Goal: Information Seeking & Learning: Learn about a topic

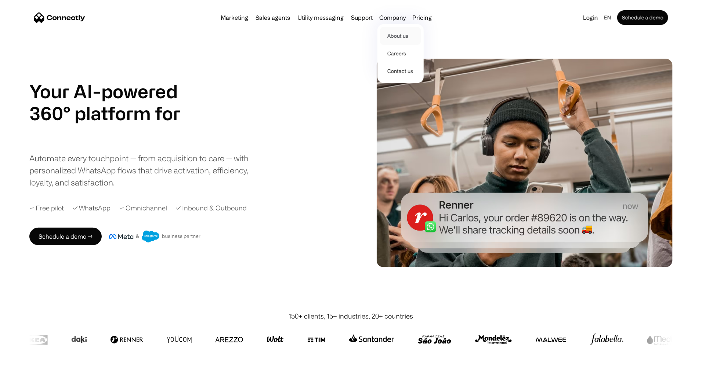
click at [407, 36] on link "About us" at bounding box center [400, 36] width 40 height 18
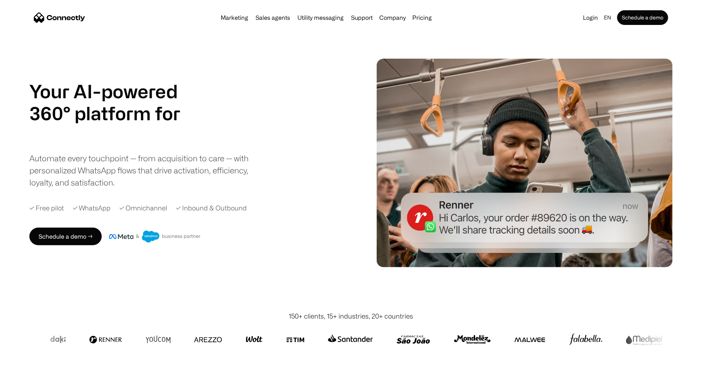
click at [144, 189] on div "Automate every touchpoint — from acquisition to care — with personalized WhatsA…" at bounding box center [144, 170] width 231 height 36
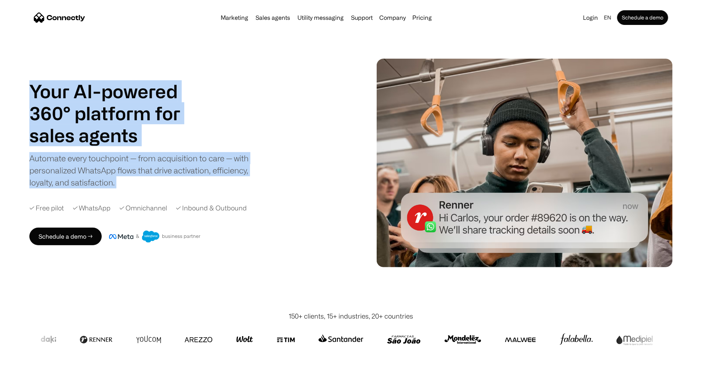
drag, startPoint x: 144, startPoint y: 192, endPoint x: 148, endPoint y: 79, distance: 113.1
click at [148, 80] on div "Your AI-powered 360° platform for sales agents support utility sales agents Sli…" at bounding box center [144, 134] width 231 height 108
click at [148, 80] on h1 "Your AI-powered 360° platform for" at bounding box center [113, 102] width 169 height 44
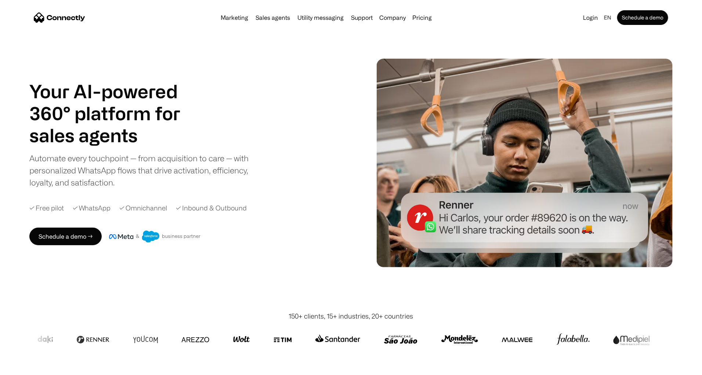
click at [148, 80] on h1 "Your AI-powered 360° platform for" at bounding box center [113, 102] width 169 height 44
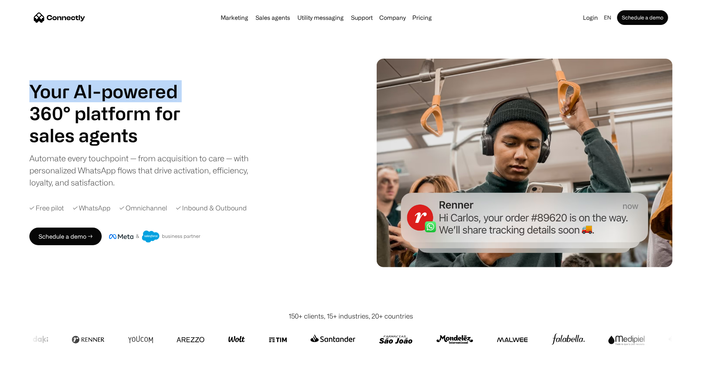
click at [148, 82] on h1 "Your AI-powered 360° platform for" at bounding box center [113, 102] width 169 height 44
click at [117, 114] on h1 "Your AI-powered 360° platform for" at bounding box center [113, 102] width 169 height 44
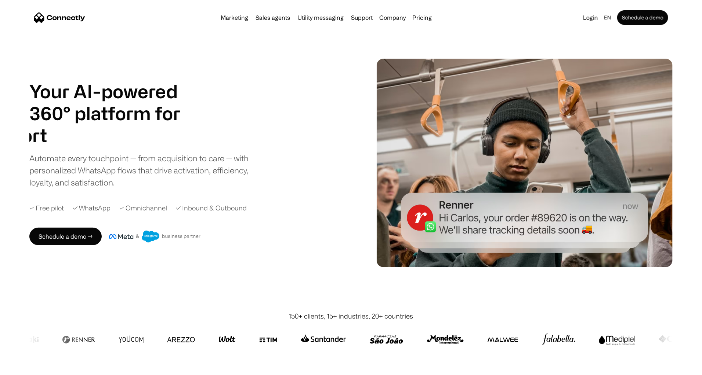
click at [147, 126] on h1 "support" at bounding box center [62, 135] width 169 height 22
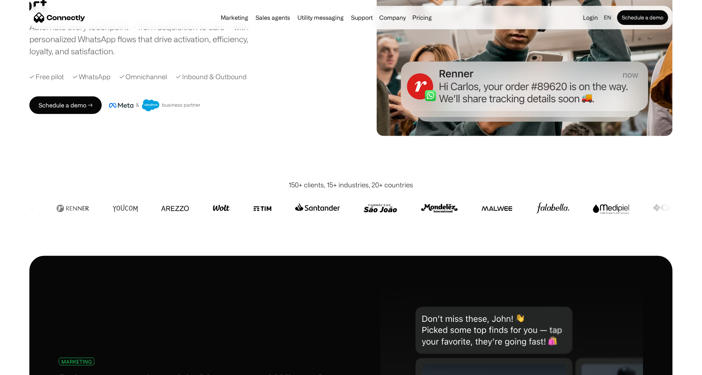
scroll to position [132, 0]
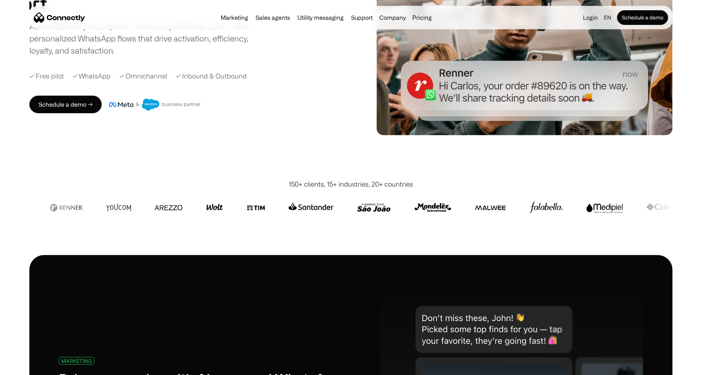
click at [151, 111] on img at bounding box center [155, 105] width 92 height 12
click at [201, 111] on img at bounding box center [155, 105] width 92 height 12
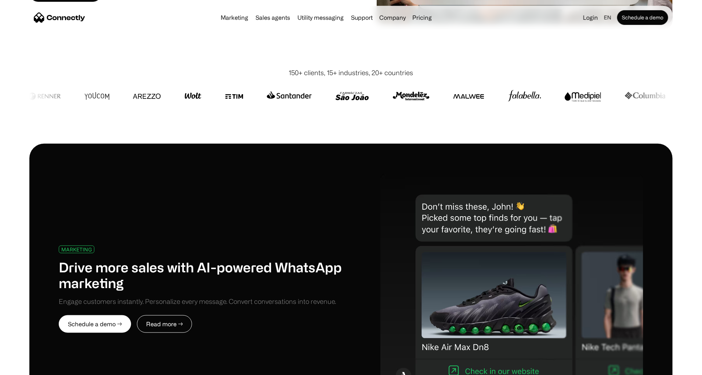
scroll to position [154, 0]
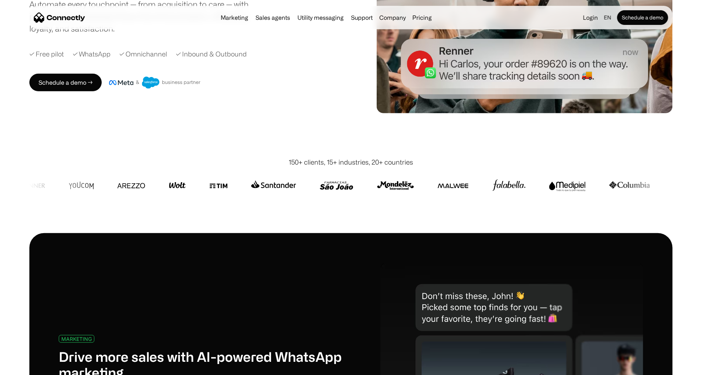
click at [247, 113] on div "Your AI-powered 360° platform for sales agents support utility sales agents Sli…" at bounding box center [350, 9] width 643 height 209
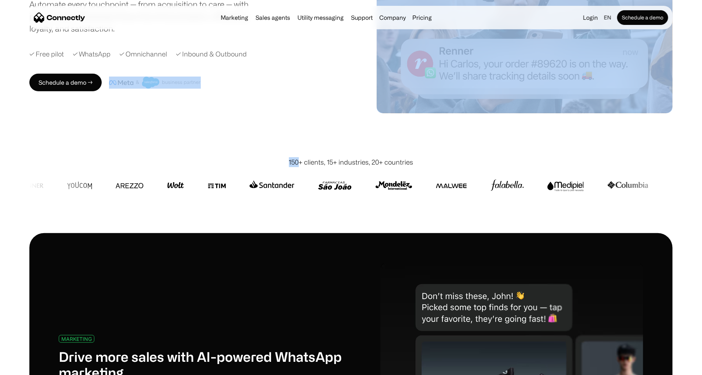
click at [247, 113] on div "Your AI-powered 360° platform for sales agents support utility sales agents Sli…" at bounding box center [350, 9] width 643 height 209
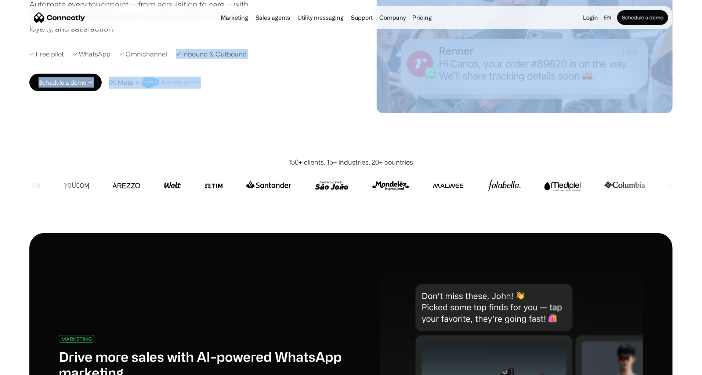
drag, startPoint x: 247, startPoint y: 113, endPoint x: 265, endPoint y: 58, distance: 57.6
click at [265, 59] on div "Your AI-powered 360° platform for sales agents support utility sales agents Sli…" at bounding box center [350, 9] width 643 height 209
click at [267, 56] on div "Your AI-powered 360° platform for sales agents support utility sales agents Sli…" at bounding box center [196, 8] width 334 height 165
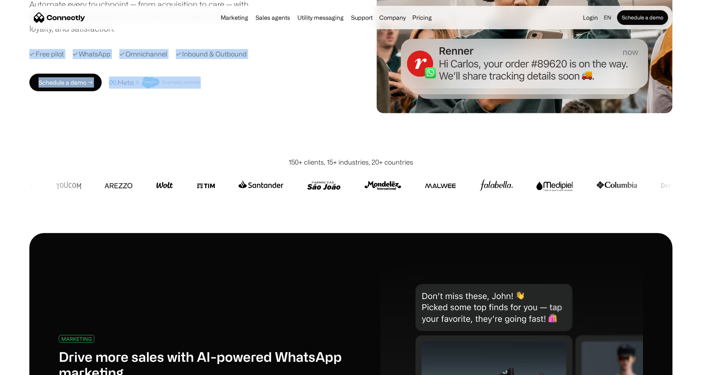
drag, startPoint x: 274, startPoint y: 50, endPoint x: 272, endPoint y: 110, distance: 59.9
click at [272, 109] on div "Your AI-powered 360° platform for sales agents support utility sales agents Sli…" at bounding box center [350, 9] width 643 height 209
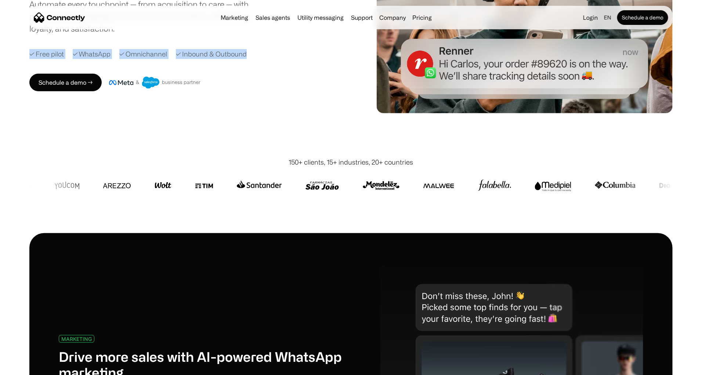
click at [272, 111] on div "Your AI-powered 360° platform for sales agents support utility sales agents Sli…" at bounding box center [350, 9] width 643 height 209
click at [234, 113] on div "Your AI-powered 360° platform for sales agents support utility sales agents Sli…" at bounding box center [350, 9] width 643 height 209
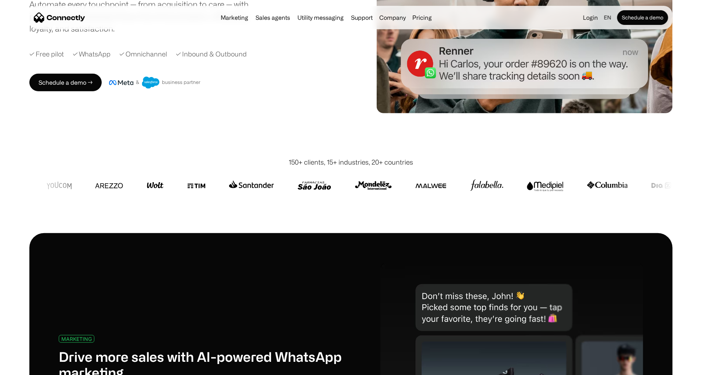
click at [219, 113] on div "Your AI-powered 360° platform for sales agents support utility sales agents Sli…" at bounding box center [350, 9] width 643 height 209
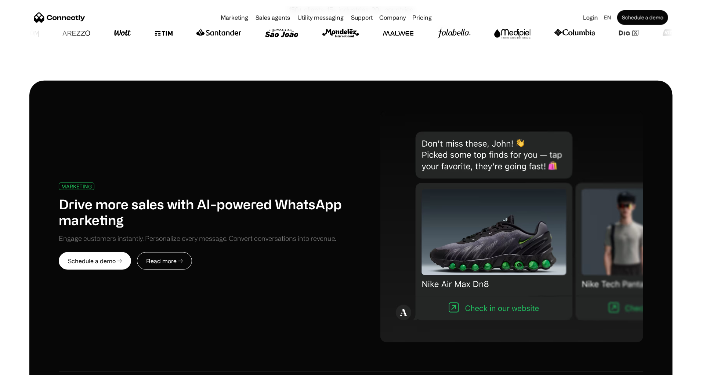
scroll to position [242, 0]
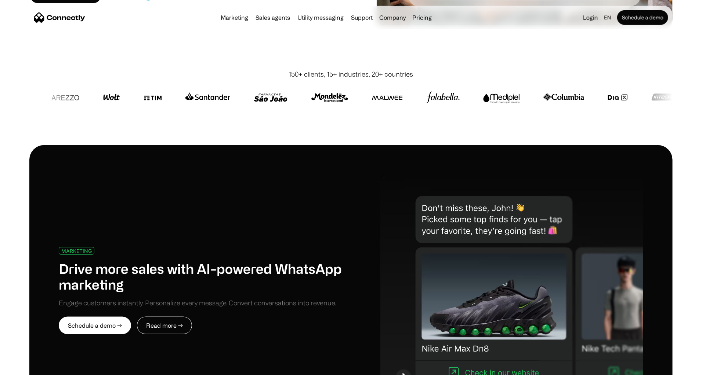
click at [37, 113] on div "150+ clients, 15+ industries, 20+ countries" at bounding box center [351, 100] width 702 height 91
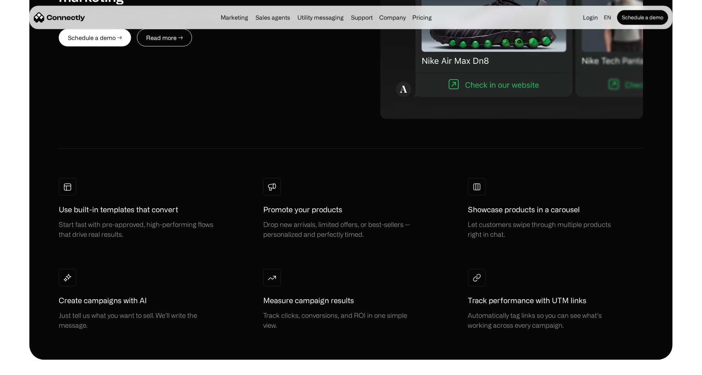
scroll to position [0, 0]
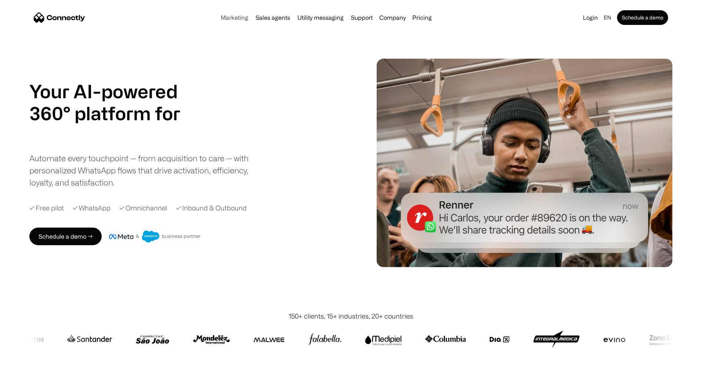
click at [218, 21] on link "Marketing" at bounding box center [234, 18] width 33 height 6
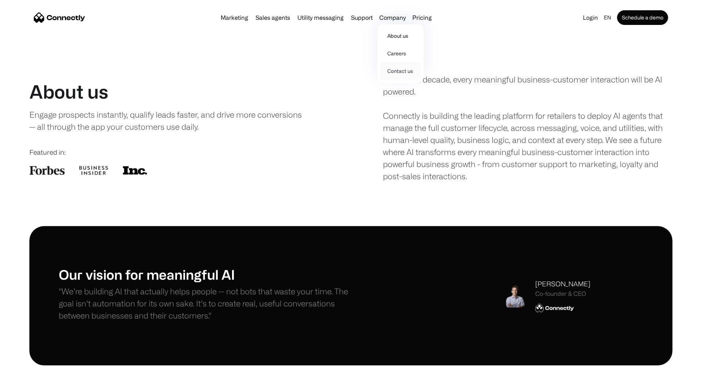
click at [404, 76] on link "Contact us" at bounding box center [400, 71] width 40 height 18
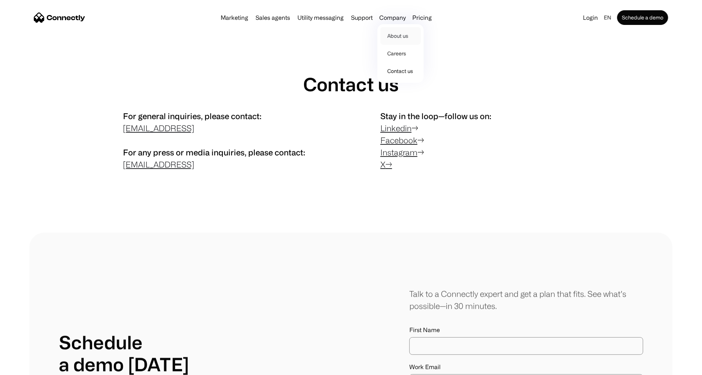
click at [403, 40] on link "About us" at bounding box center [400, 36] width 40 height 18
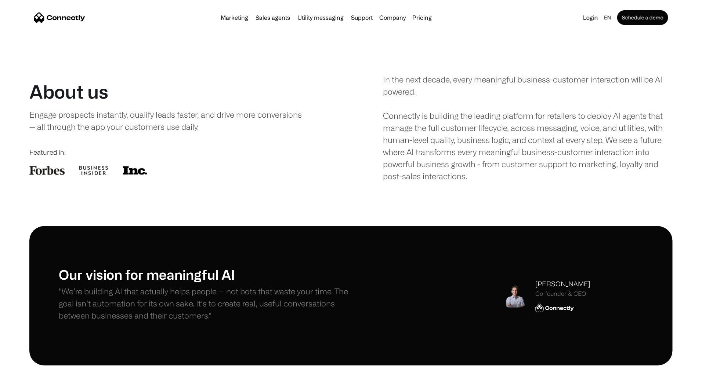
click at [276, 164] on div "About us Engage prospects instantly, qualify leads faster, and drive more conve…" at bounding box center [173, 128] width 289 height 94
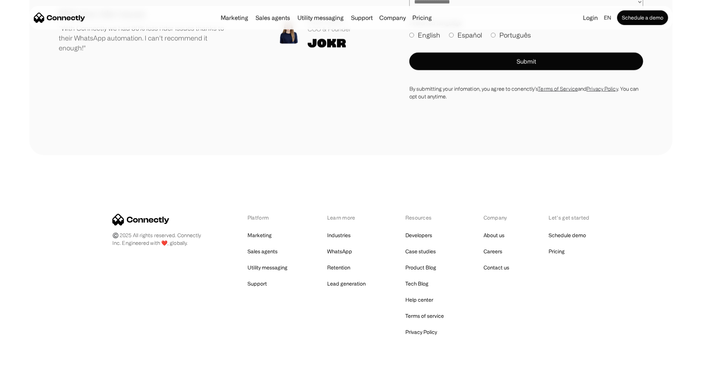
scroll to position [657, 0]
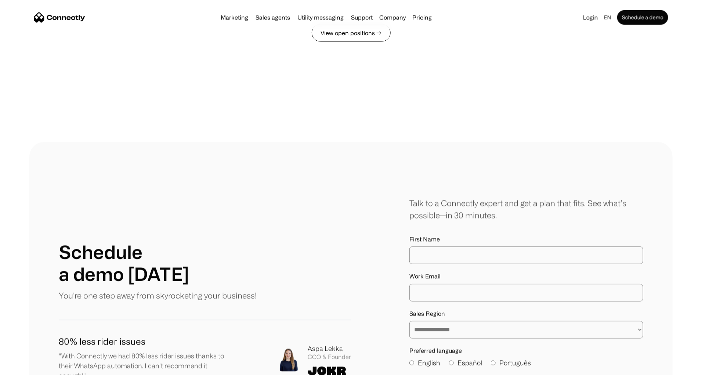
click at [359, 42] on link "View open positions →" at bounding box center [351, 33] width 79 height 18
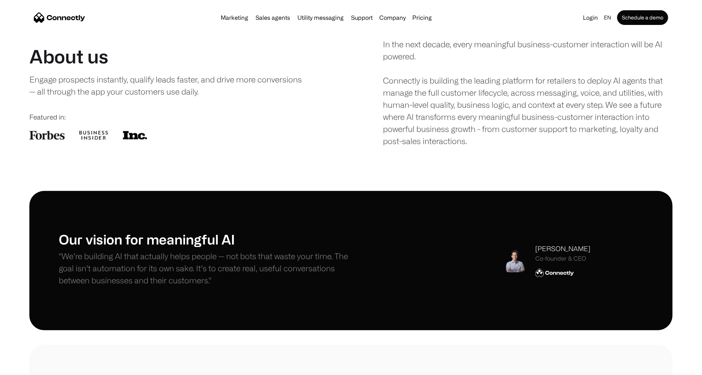
scroll to position [66, 0]
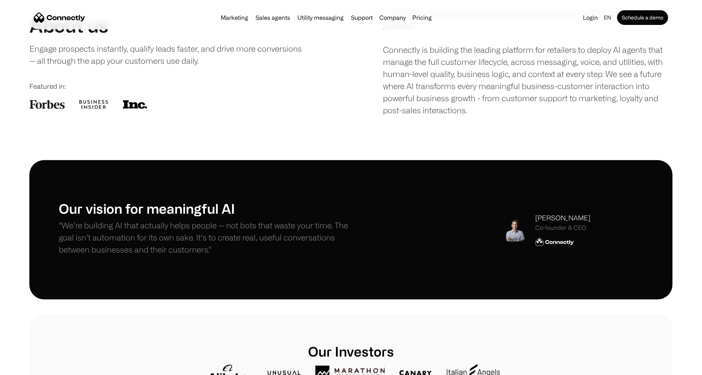
click at [169, 217] on h1 "Our vision for meaningful AI" at bounding box center [205, 209] width 292 height 16
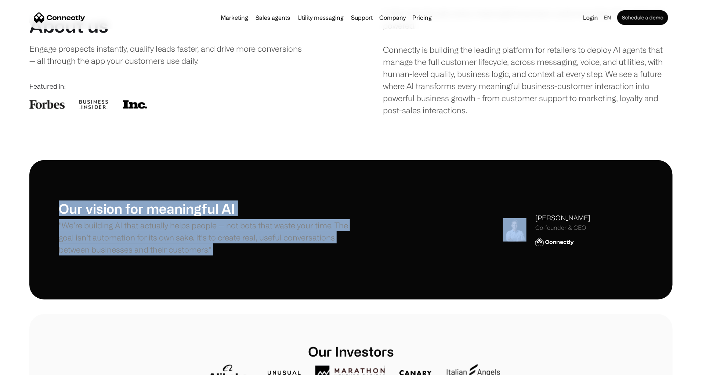
drag, startPoint x: 169, startPoint y: 226, endPoint x: 147, endPoint y: 295, distance: 72.0
click at [148, 259] on div "Our vision for meaningful AI "We’re building AI that actually helps people — no…" at bounding box center [205, 230] width 292 height 59
click at [147, 259] on div "Our vision for meaningful AI "We’re building AI that actually helps people — no…" at bounding box center [205, 230] width 292 height 59
click at [150, 256] on p ""We’re building AI that actually helps people — not bots that waste your time. …" at bounding box center [205, 237] width 292 height 36
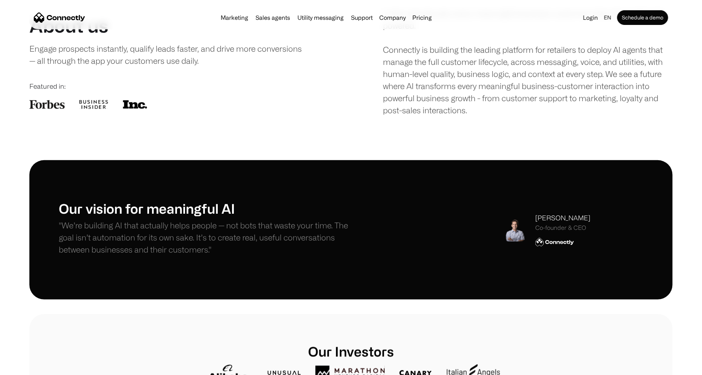
click at [153, 217] on h1 "Our vision for meaningful AI" at bounding box center [205, 209] width 292 height 16
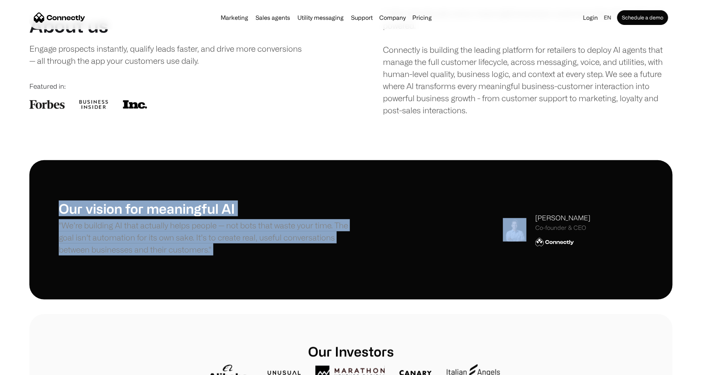
drag, startPoint x: 153, startPoint y: 228, endPoint x: 143, endPoint y: 292, distance: 64.9
click at [143, 259] on div "Our vision for meaningful AI "We’re building AI that actually helps people — no…" at bounding box center [205, 230] width 292 height 59
click at [143, 256] on p ""We’re building AI that actually helps people — not bots that waste your time. …" at bounding box center [205, 237] width 292 height 36
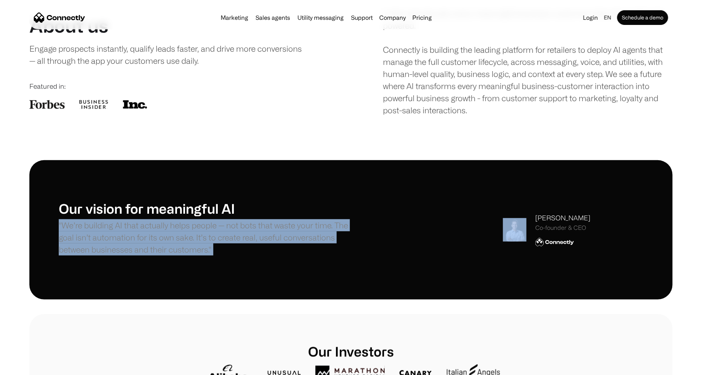
click at [143, 256] on p ""We’re building AI that actually helps people — not bots that waste your time. …" at bounding box center [205, 237] width 292 height 36
click at [146, 241] on p ""We’re building AI that actually helps people — not bots that waste your time. …" at bounding box center [205, 237] width 292 height 36
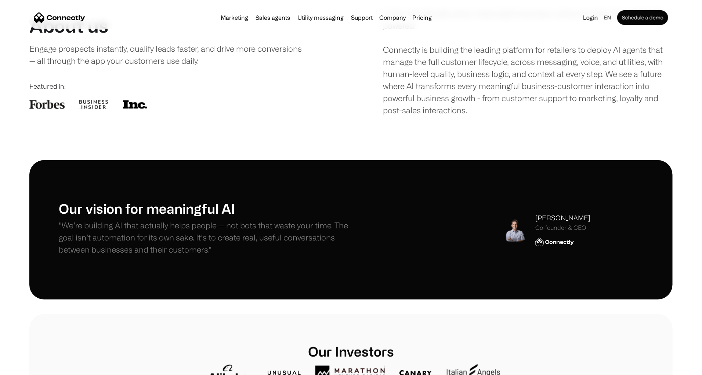
click at [146, 299] on div "Our vision for meaningful AI "We’re building AI that actually helps people — no…" at bounding box center [350, 229] width 643 height 139
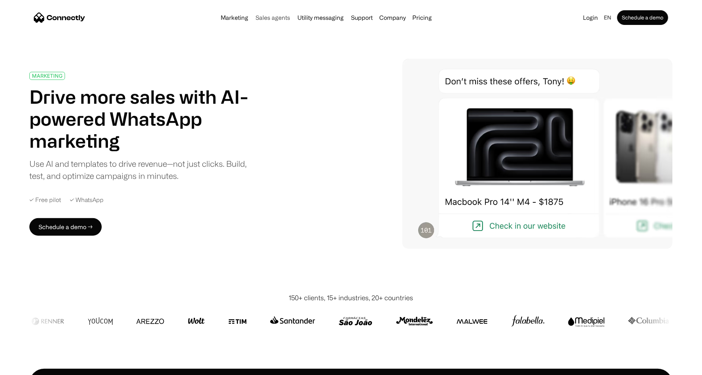
click at [270, 18] on link "Sales agents" at bounding box center [273, 18] width 40 height 6
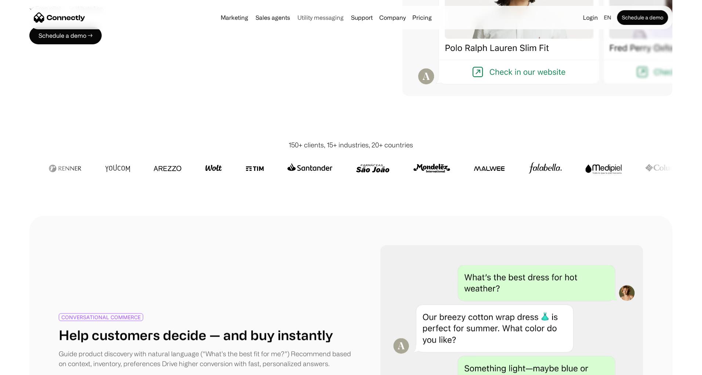
scroll to position [110, 0]
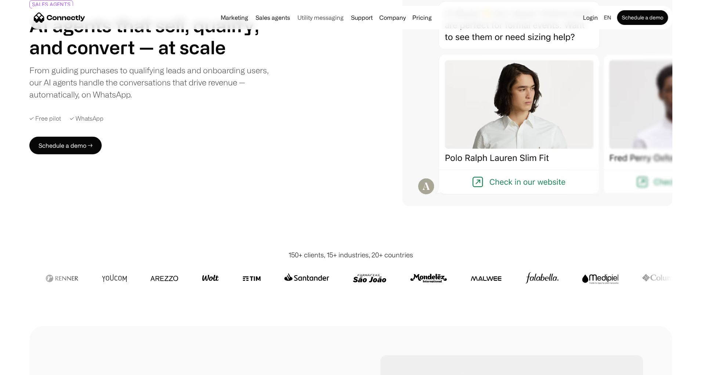
click at [309, 18] on link "Utility messaging" at bounding box center [321, 18] width 52 height 6
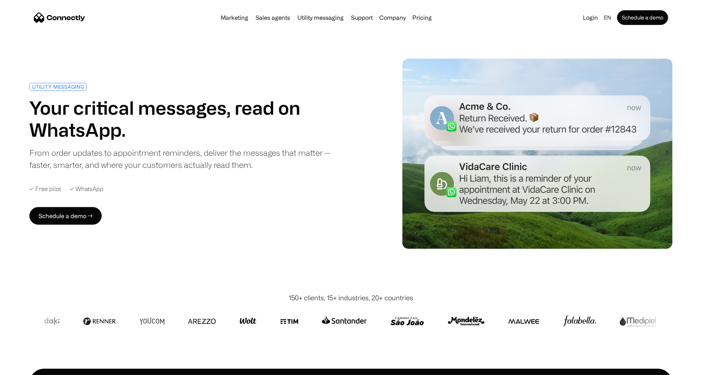
click at [159, 103] on h1 "Your critical messages, read on WhatsApp." at bounding box center [187, 119] width 317 height 44
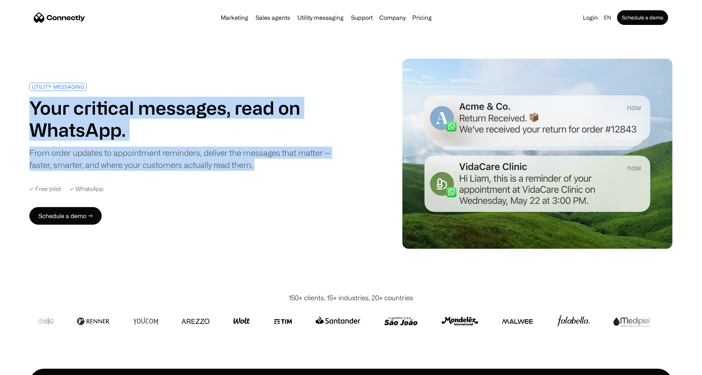
drag, startPoint x: 159, startPoint y: 103, endPoint x: 157, endPoint y: 175, distance: 72.3
click at [157, 171] on div "UTILITY MESSAGING Your critical messages, read on WhatsApp. From order updates …" at bounding box center [187, 127] width 317 height 88
click at [157, 171] on div "From order updates to appointment reminders, deliver the messages that matter —…" at bounding box center [187, 159] width 317 height 24
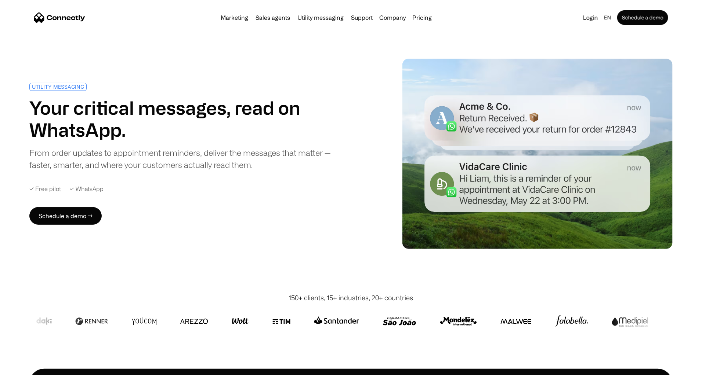
click at [157, 171] on div "From order updates to appointment reminders, deliver the messages that matter —…" at bounding box center [187, 159] width 317 height 24
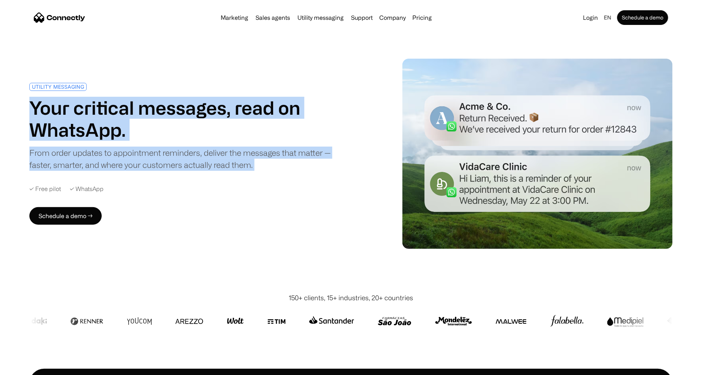
drag, startPoint x: 157, startPoint y: 175, endPoint x: 175, endPoint y: 111, distance: 66.5
click at [175, 112] on div "UTILITY MESSAGING Your critical messages, read on WhatsApp. From order updates …" at bounding box center [187, 127] width 317 height 88
click at [175, 111] on h1 "Your critical messages, read on WhatsApp." at bounding box center [187, 119] width 317 height 44
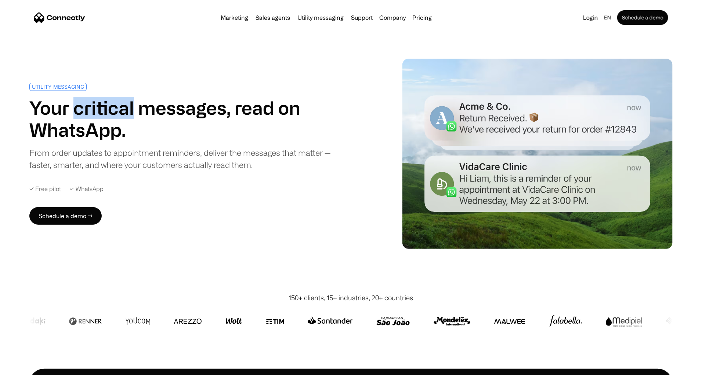
click at [175, 111] on h1 "Your critical messages, read on WhatsApp." at bounding box center [187, 119] width 317 height 44
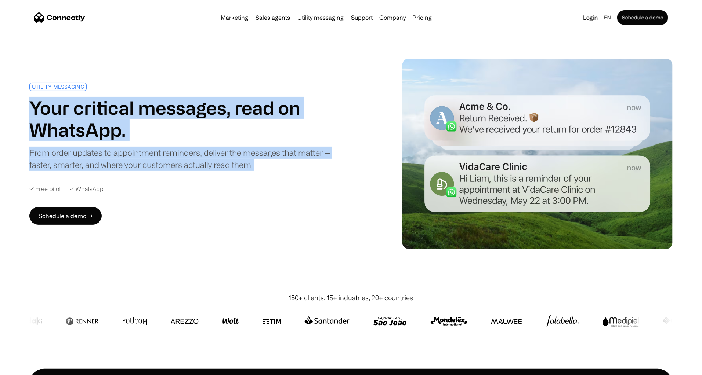
drag, startPoint x: 175, startPoint y: 111, endPoint x: 172, endPoint y: 181, distance: 69.4
click at [172, 171] on div "UTILITY MESSAGING Your critical messages, read on WhatsApp. From order updates …" at bounding box center [187, 127] width 317 height 88
click at [172, 171] on div "From order updates to appointment reminders, deliver the messages that matter —…" at bounding box center [187, 159] width 317 height 24
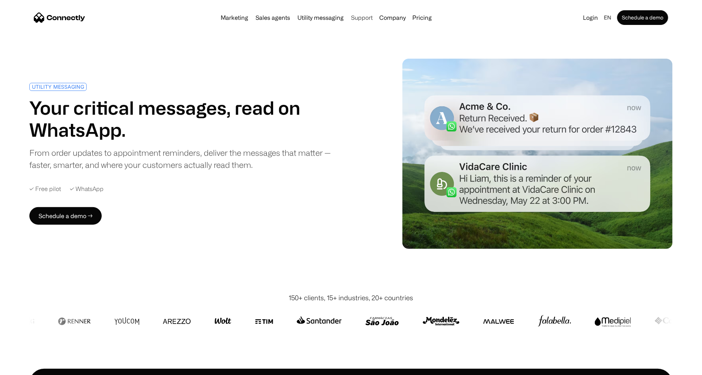
click at [353, 21] on link "Support" at bounding box center [362, 18] width 28 height 6
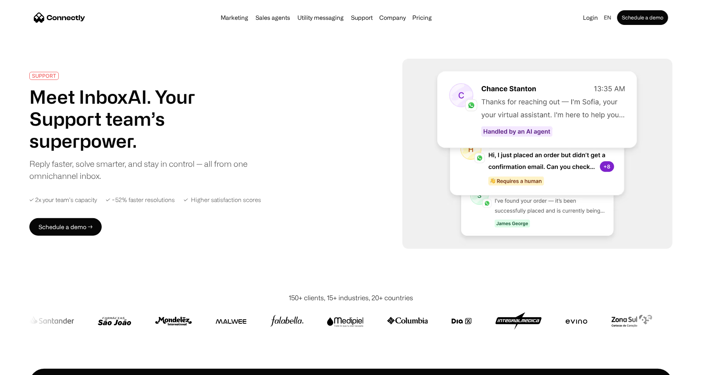
click at [216, 236] on div "SUPPORT Meet InboxAI. Your Support team’s superpower. Reply faster, solve smart…" at bounding box center [146, 154] width 235 height 164
click at [264, 148] on div "SUPPORT Meet InboxAI. Your Support team’s superpower. Reply faster, solve smart…" at bounding box center [146, 154] width 235 height 164
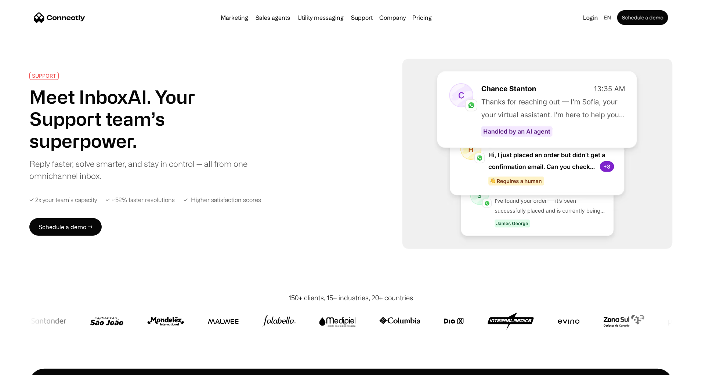
click at [264, 147] on div "SUPPORT Meet InboxAI. Your Support team’s superpower. Reply faster, solve smart…" at bounding box center [146, 154] width 235 height 164
